Goal: Task Accomplishment & Management: Use online tool/utility

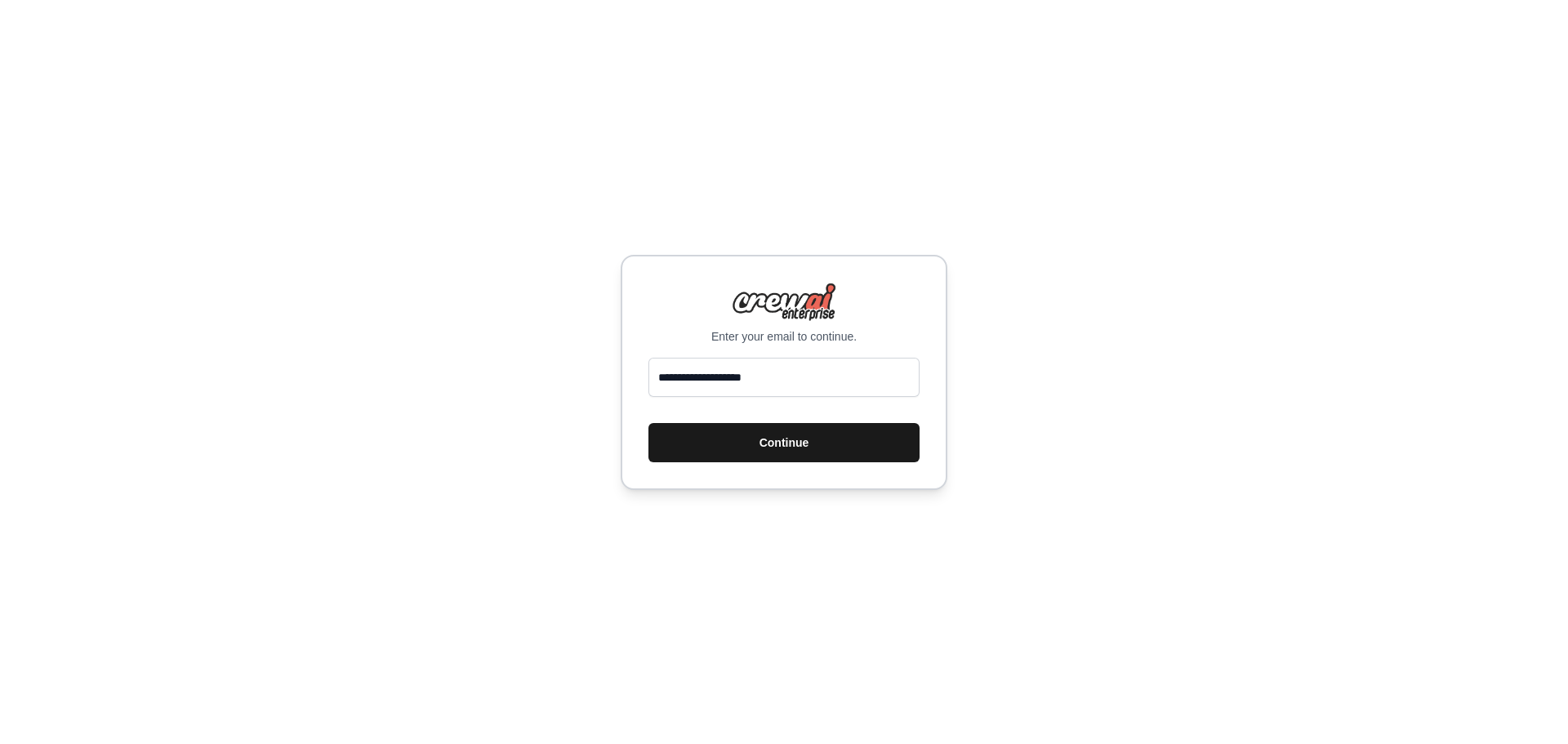
click at [766, 436] on button "Continue" at bounding box center [784, 443] width 271 height 39
